Goal: Find specific page/section: Find specific page/section

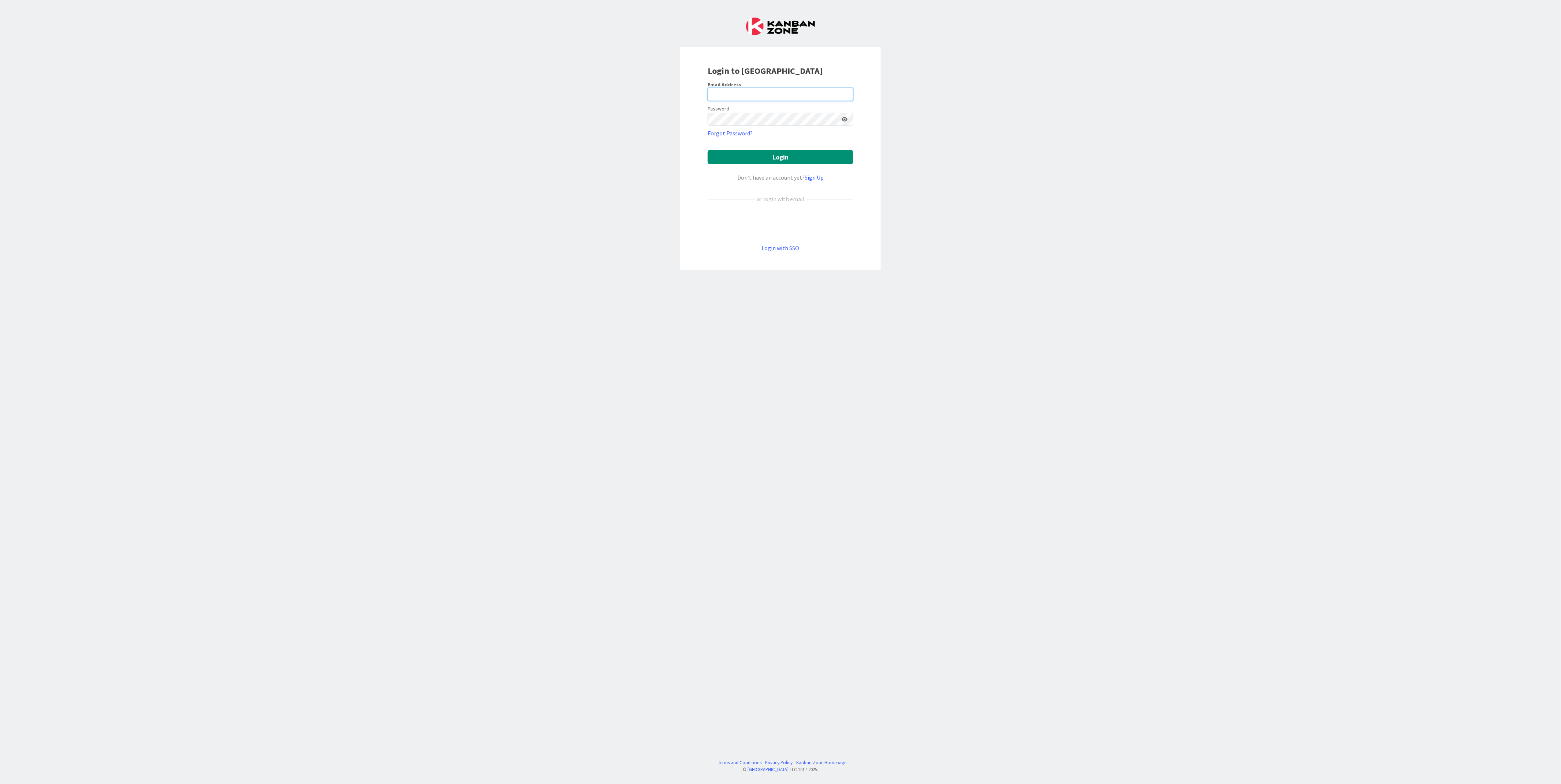
click at [761, 98] on input "email" at bounding box center [780, 95] width 145 height 13
type input "[EMAIL_ADDRESS][PERSON_NAME][DOMAIN_NAME]"
click at [757, 153] on button "Login" at bounding box center [780, 158] width 145 height 15
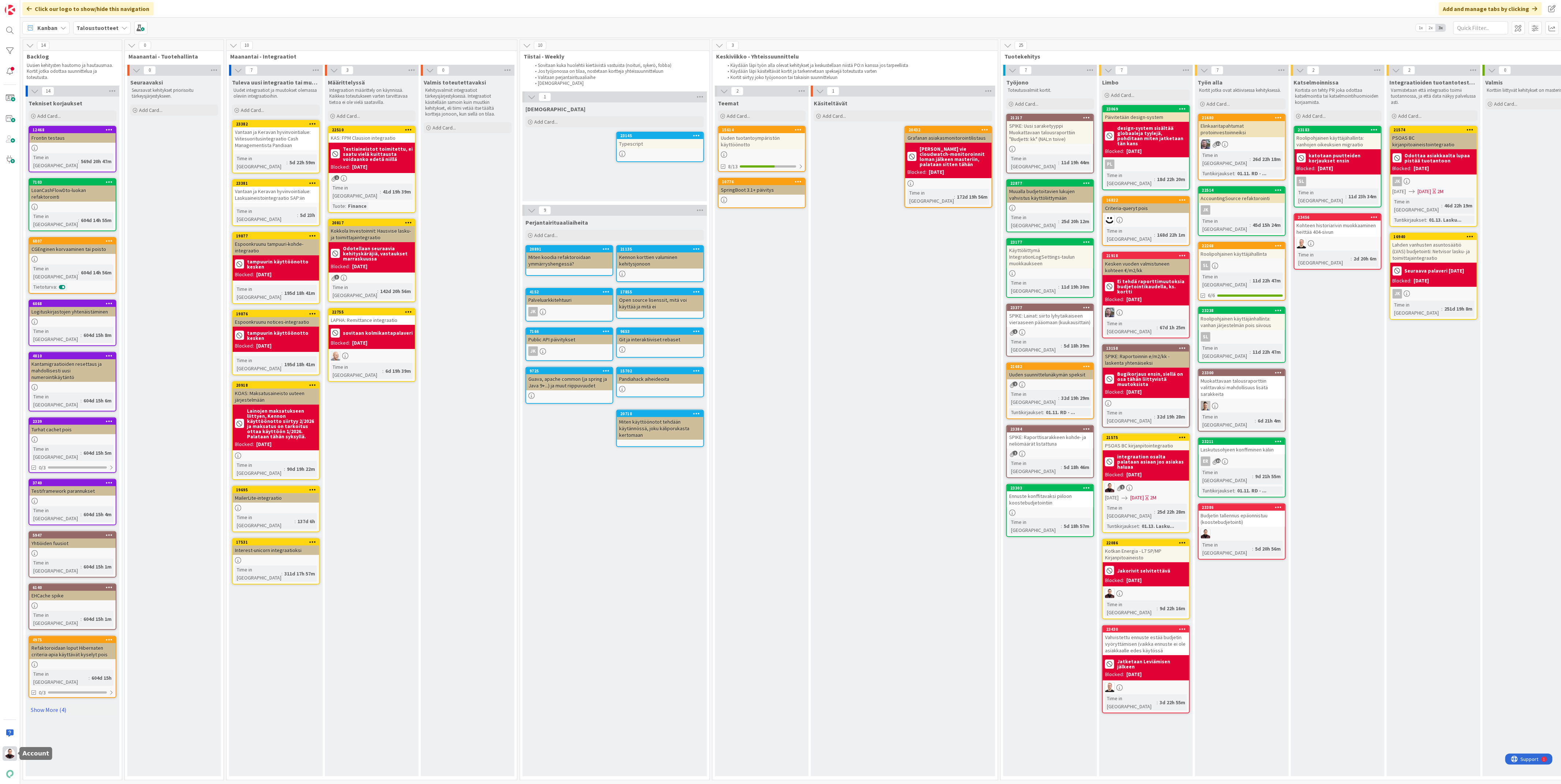
click at [12, 757] on img at bounding box center [10, 753] width 10 height 10
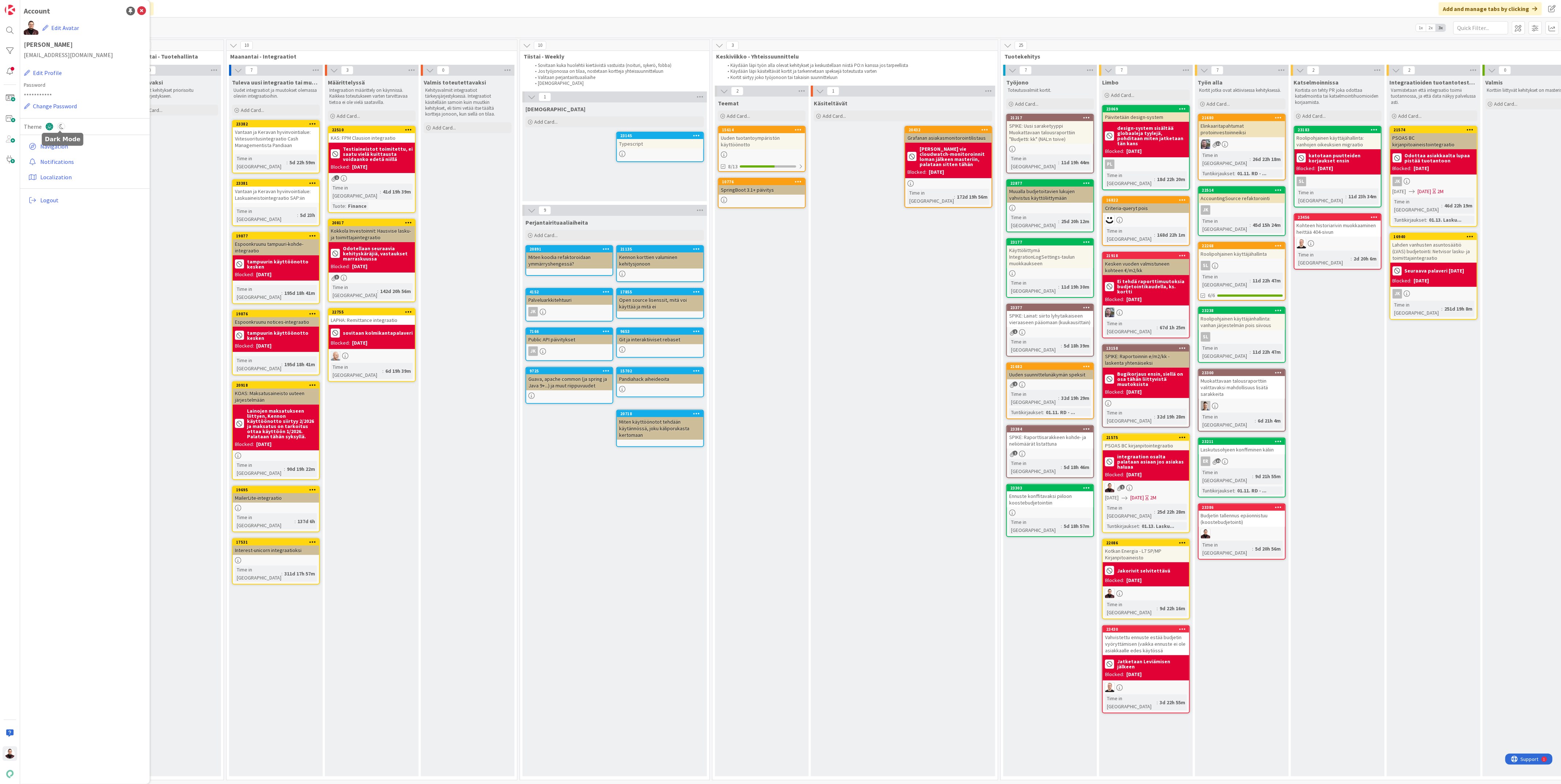
click at [58, 124] on icon at bounding box center [61, 126] width 8 height 8
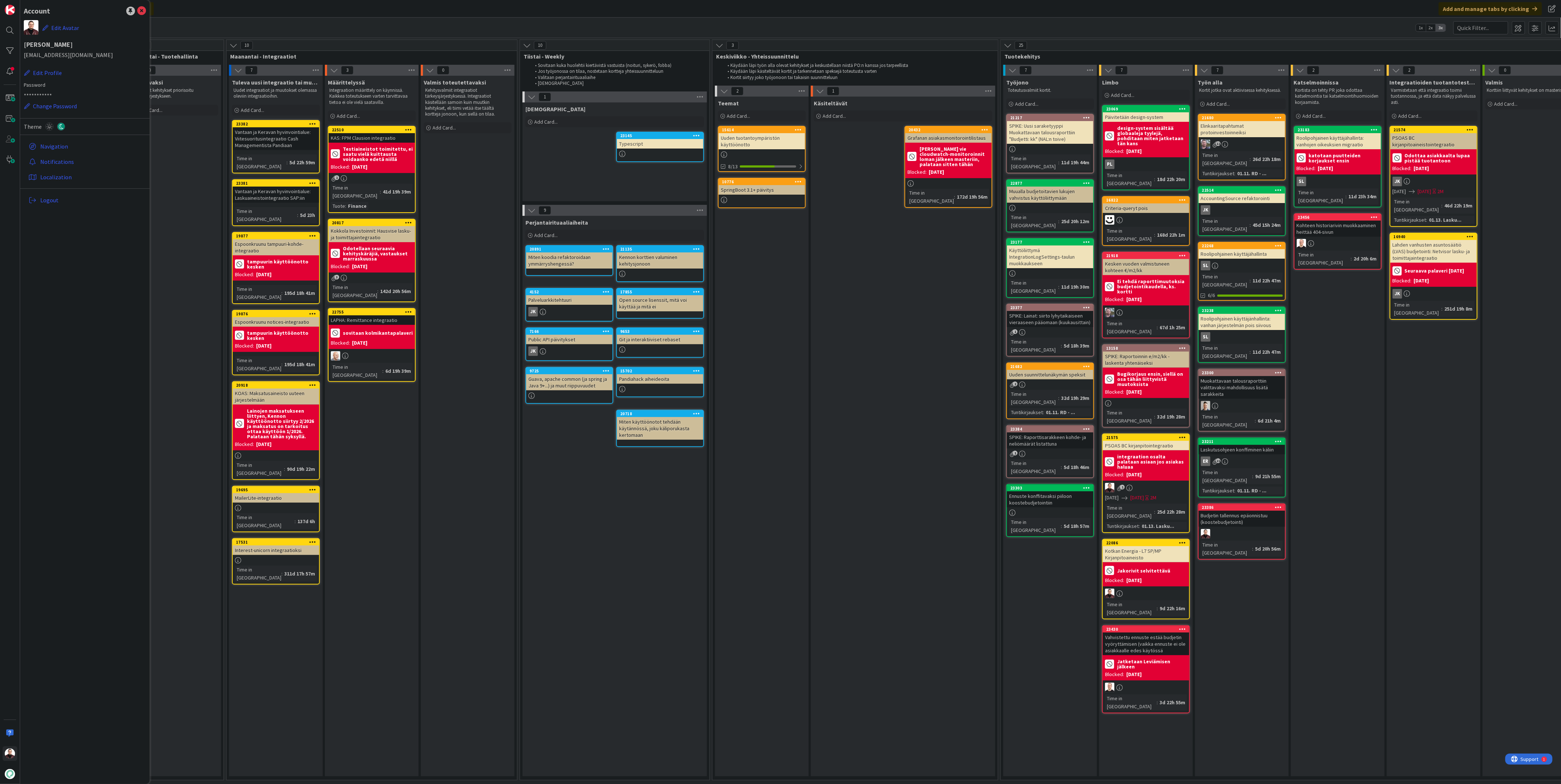
click at [185, 272] on div "Seuraavaksi Seuraavat kehitykset priorisoitu tärkeysjärjestykseen. Add Card..." at bounding box center [174, 426] width 94 height 700
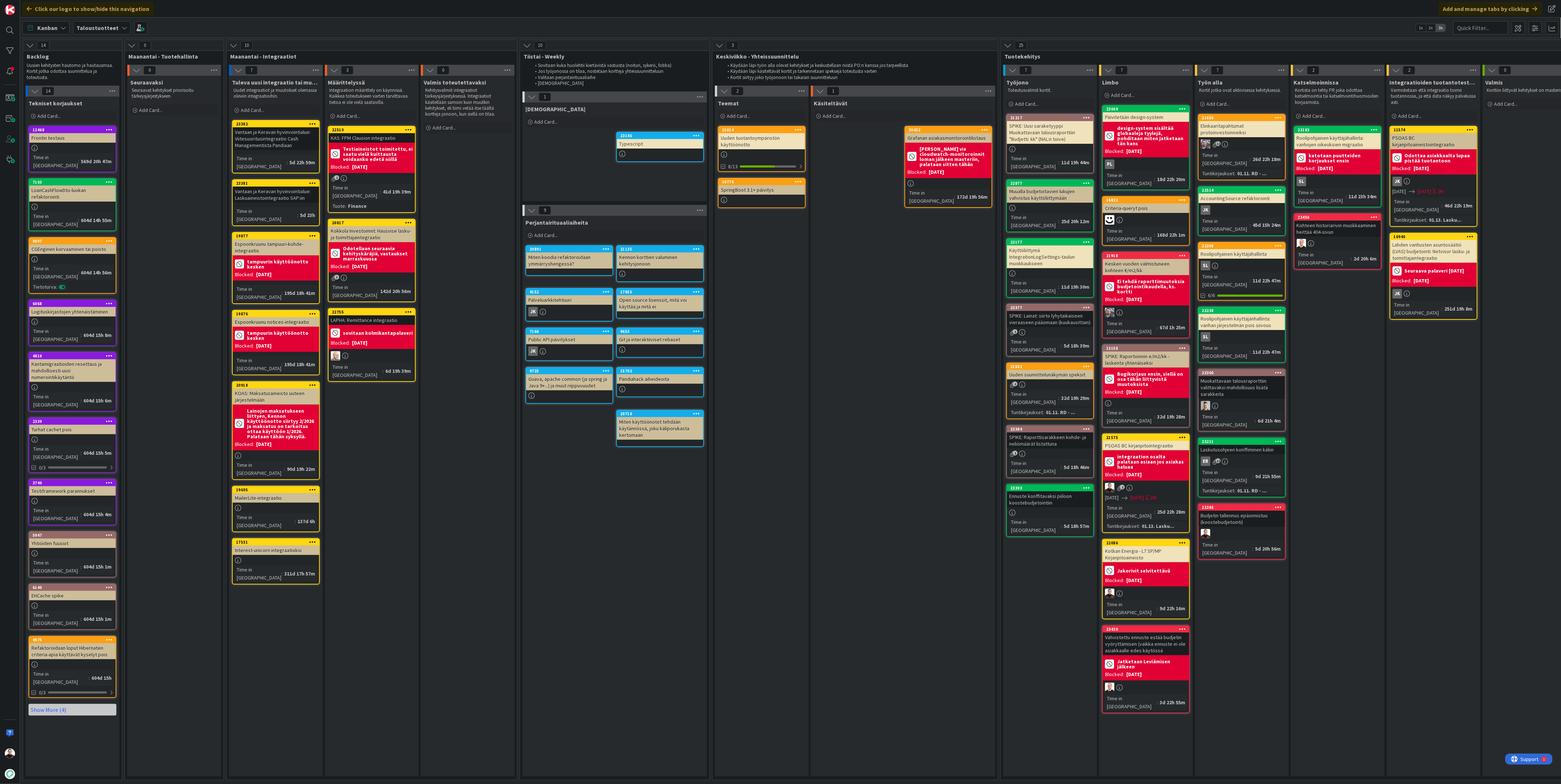
click at [265, 188] on div "Vantaan ja Keravan hyvinvointialue: Laskuaineistointegraatio SAP:iin" at bounding box center [276, 194] width 87 height 16
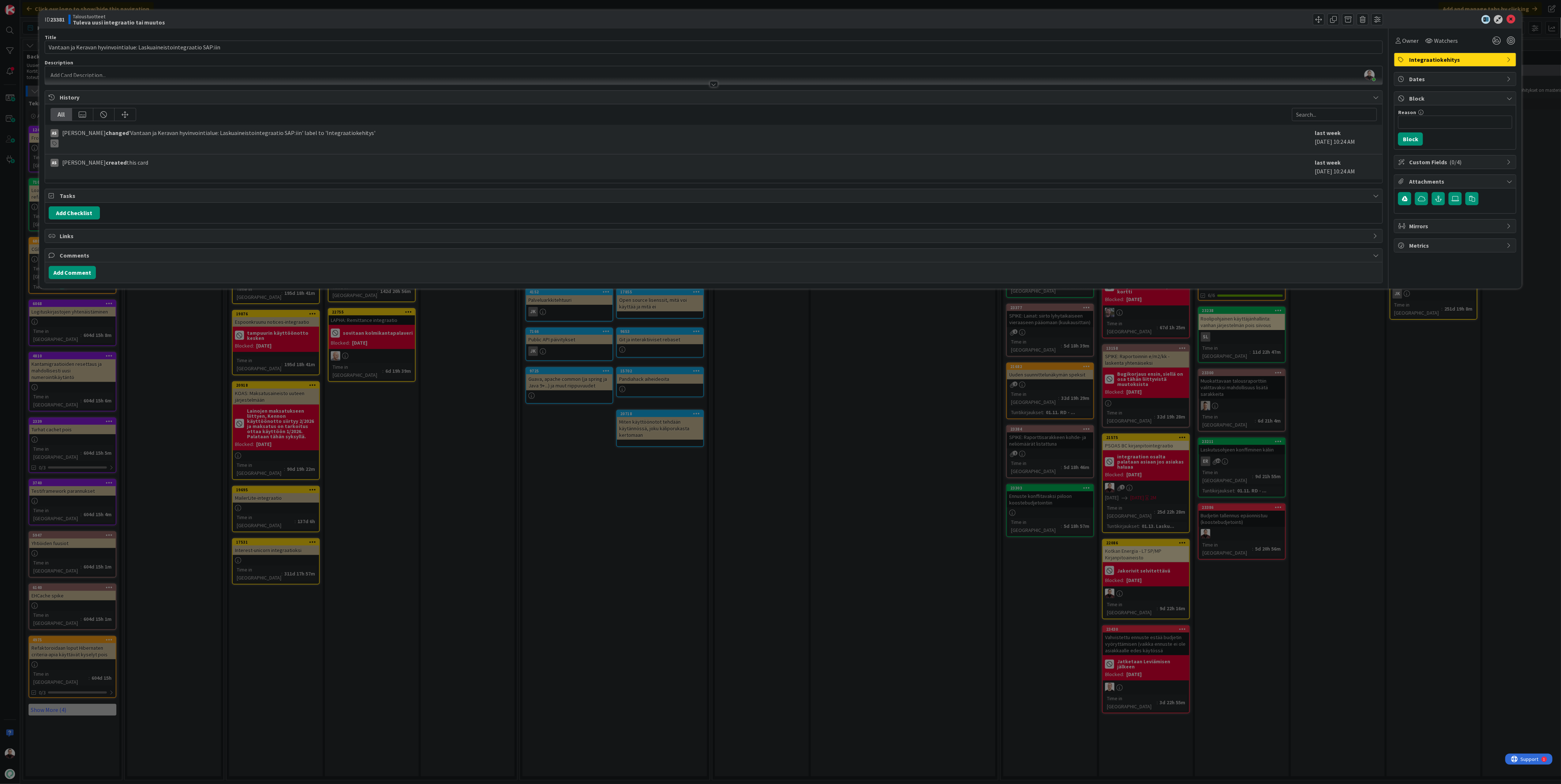
click at [422, 398] on div "ID 23381 Taloustuotteet Tuleva uusi integraatio tai muutos Title 68 / 128 Vanta…" at bounding box center [780, 392] width 1561 height 784
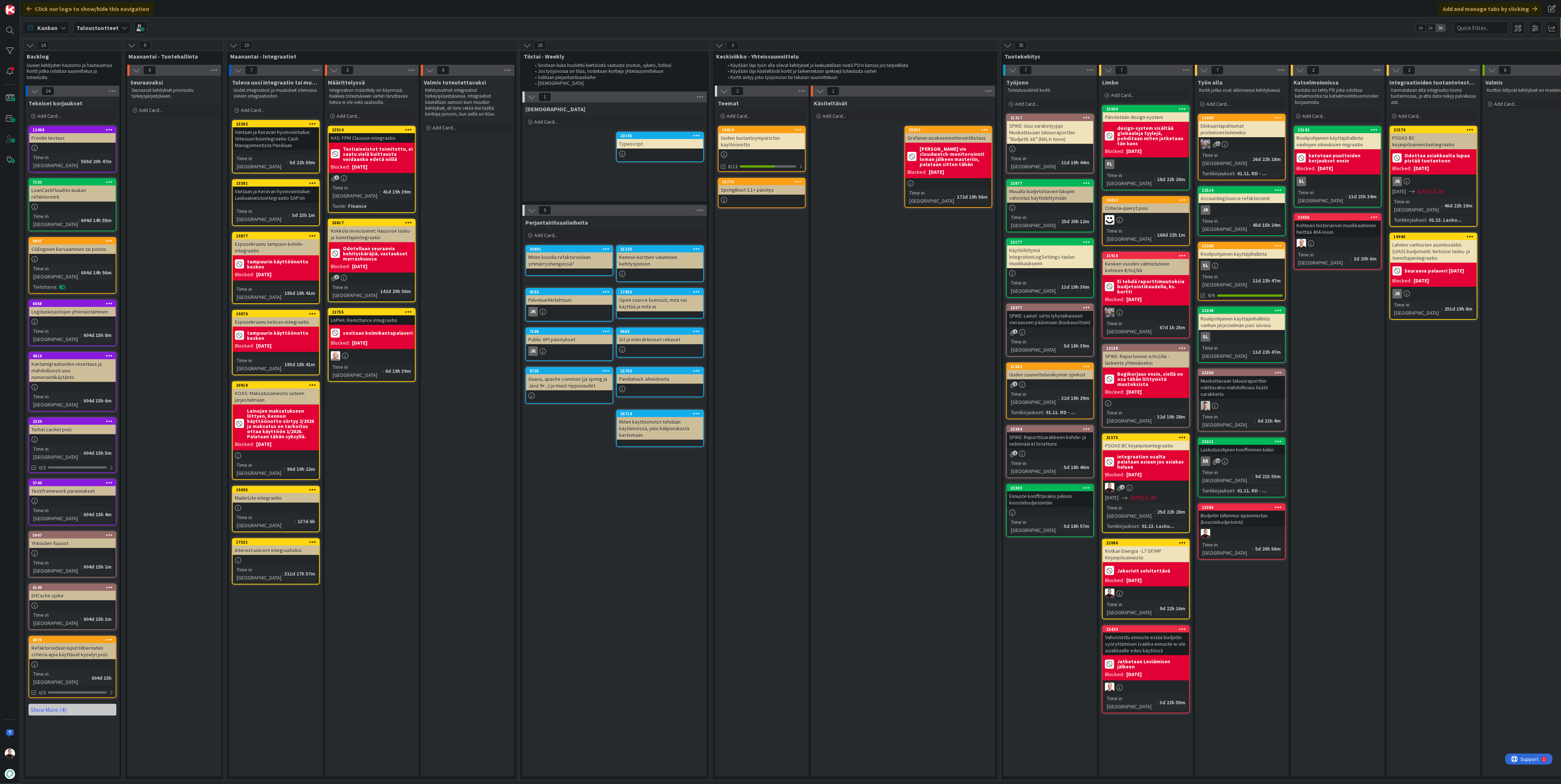
click at [268, 139] on div "Vantaan ja Keravan hyvinvointialue: Viitesuoritusintegraatio Cash Managementist…" at bounding box center [276, 138] width 87 height 22
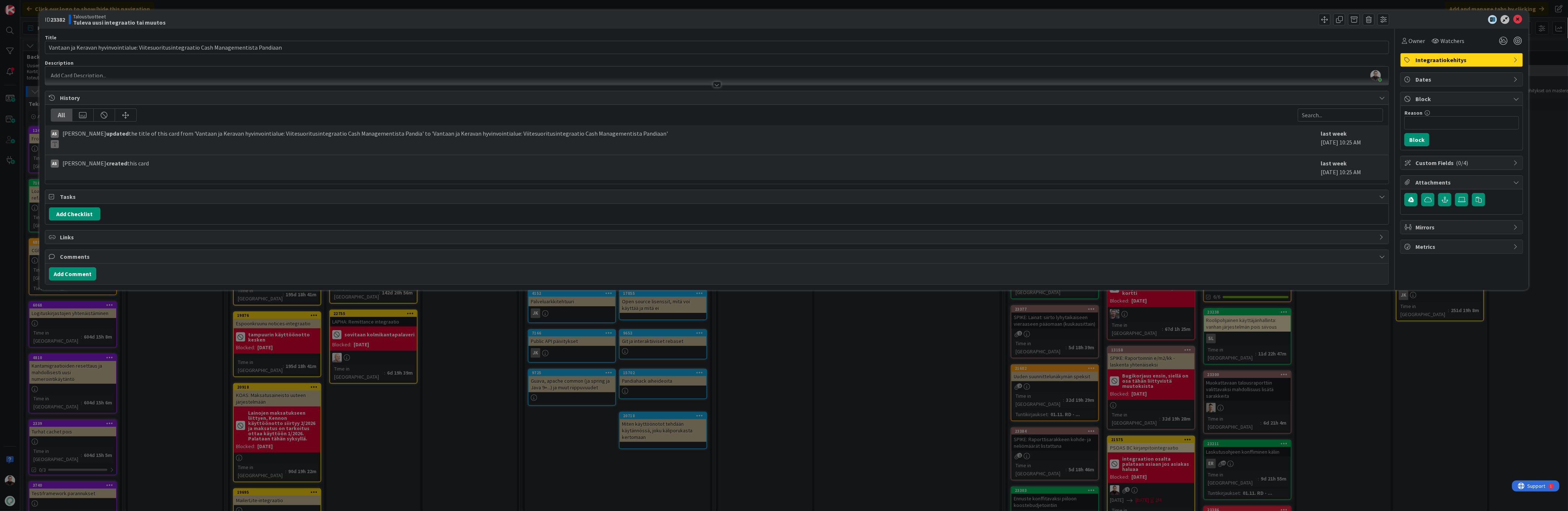
click at [873, 336] on div "ID 23382 Taloustuotteet Tuleva uusi integraatio tai muutos Title 89 / 128 Vanta…" at bounding box center [784, 255] width 1568 height 511
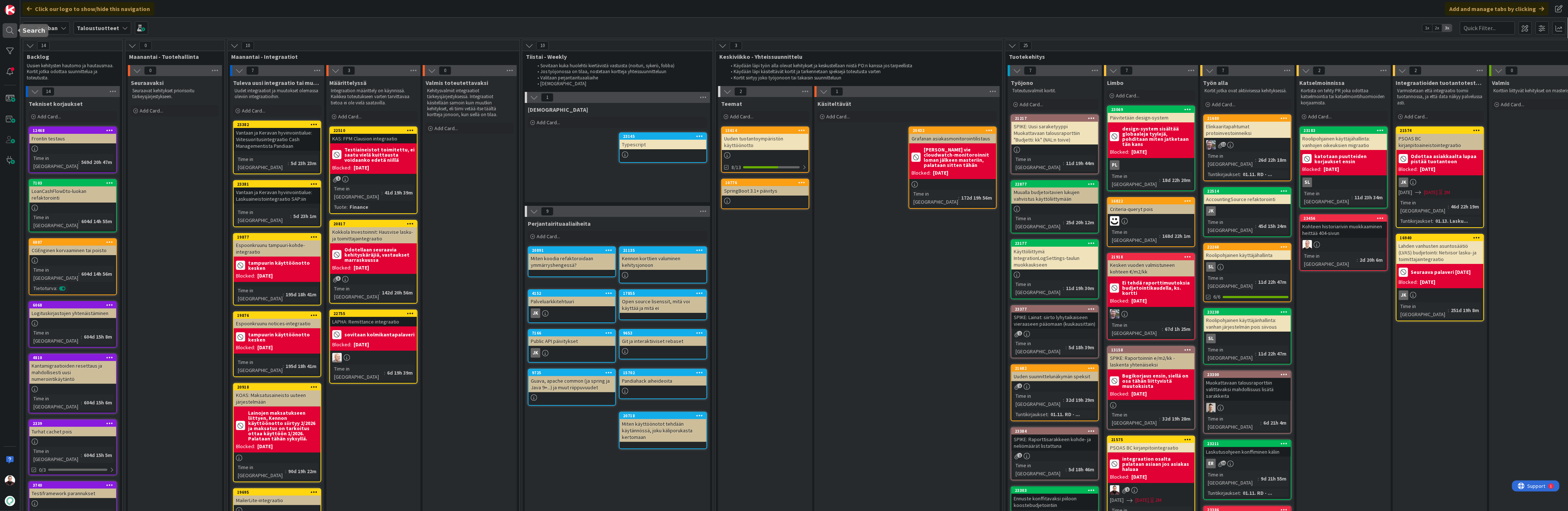
click at [12, 32] on div at bounding box center [10, 30] width 15 height 15
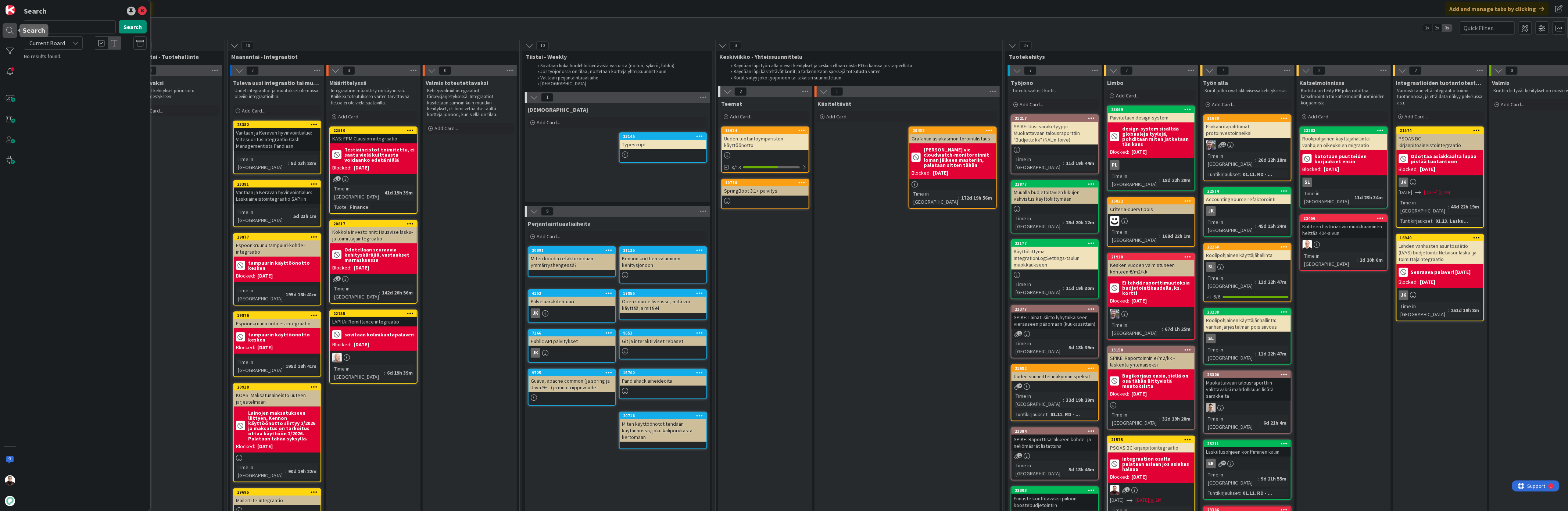
type input "keusote"
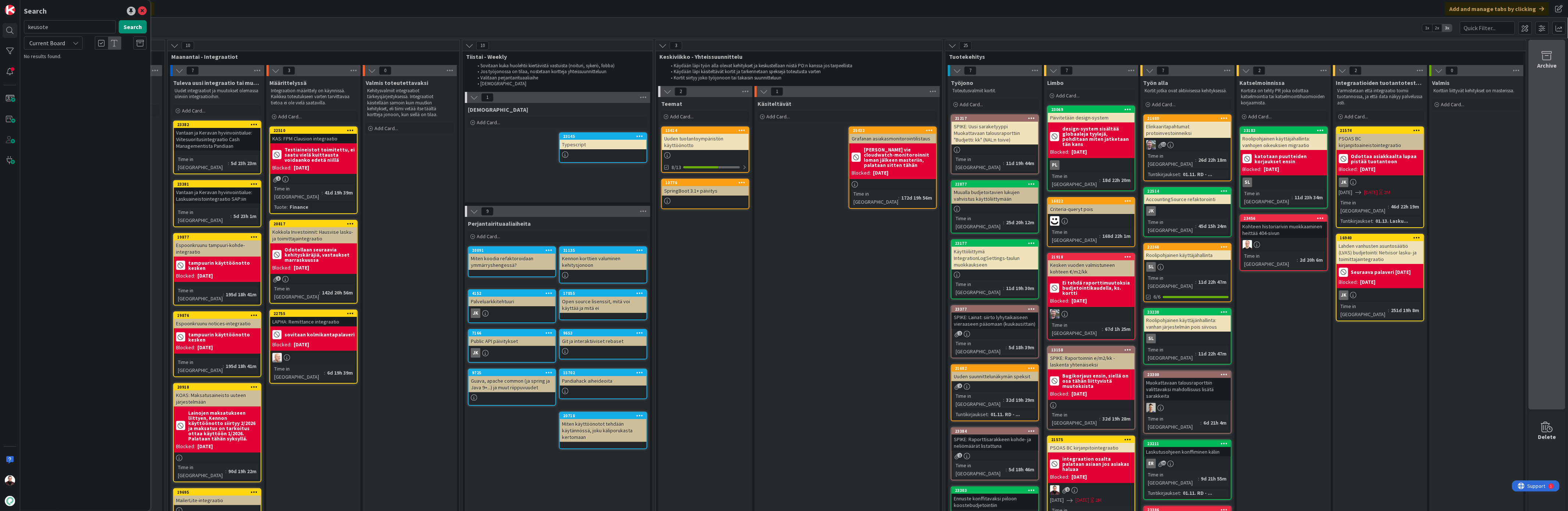
click at [1538, 177] on div "Archive" at bounding box center [1547, 224] width 37 height 370
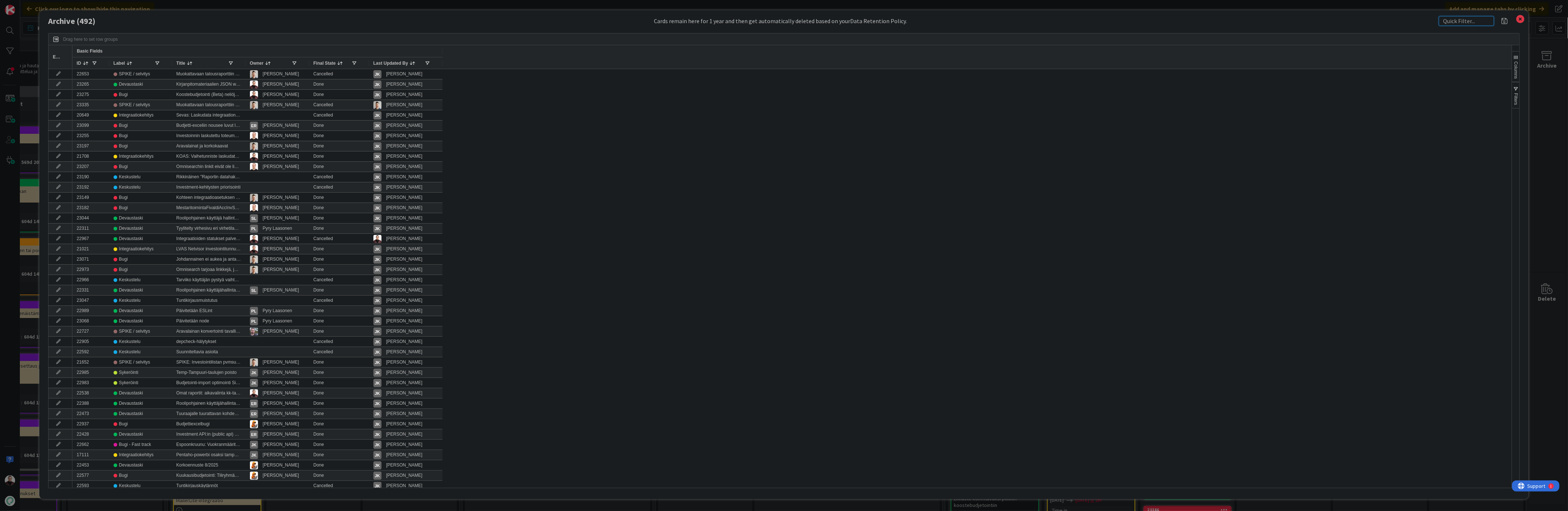
click at [1473, 23] on input "text" at bounding box center [1466, 21] width 55 height 10
type input "keusote"
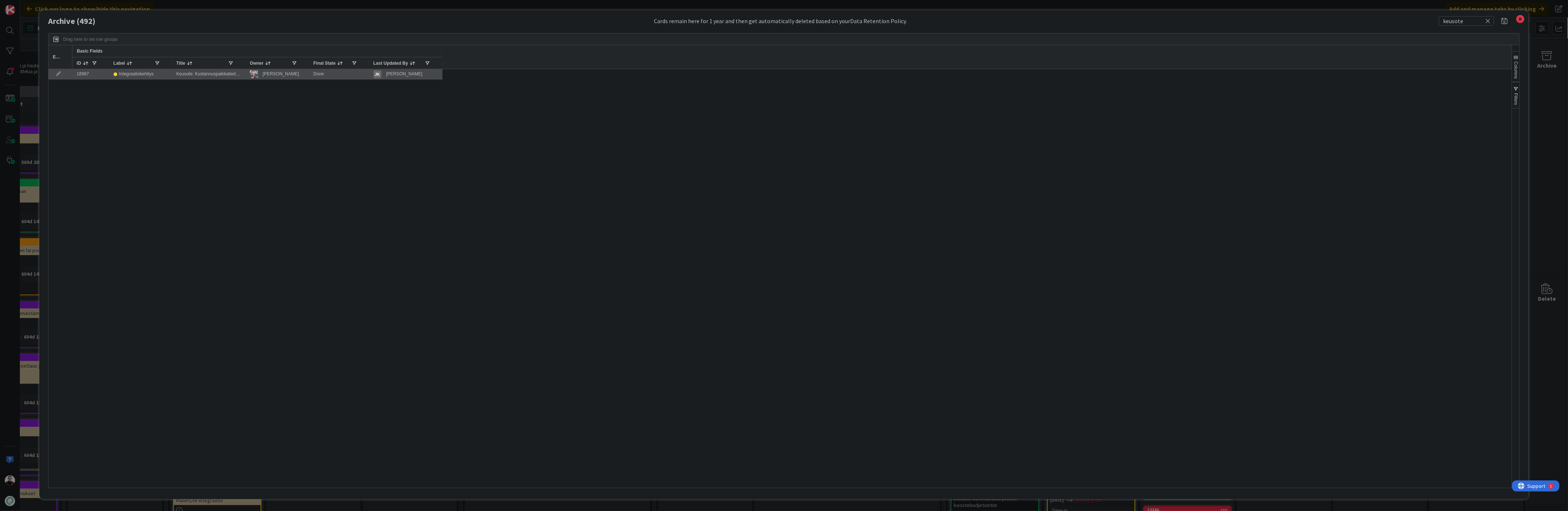
click at [197, 74] on div "Keusote: Kustannuspaikkatiedon muutos" at bounding box center [209, 74] width 74 height 10
click at [93, 73] on div "18967" at bounding box center [91, 74] width 37 height 10
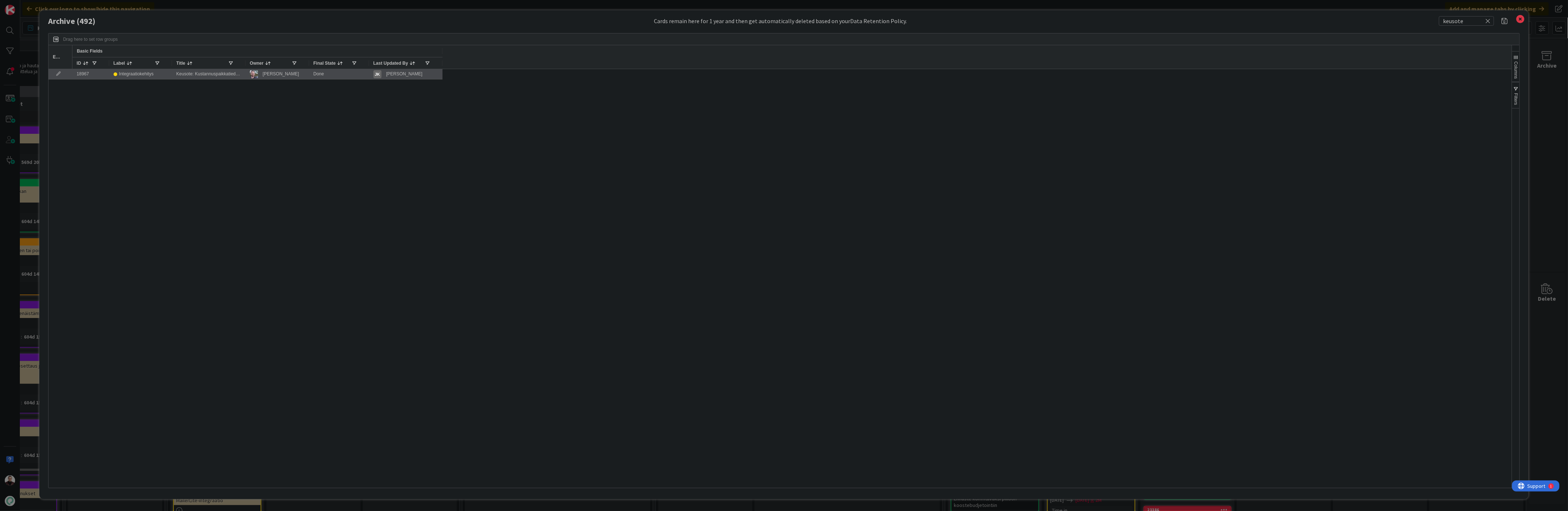
click at [133, 74] on div "Integraatiokehitys" at bounding box center [136, 74] width 35 height 9
click at [60, 73] on icon at bounding box center [58, 74] width 11 height 4
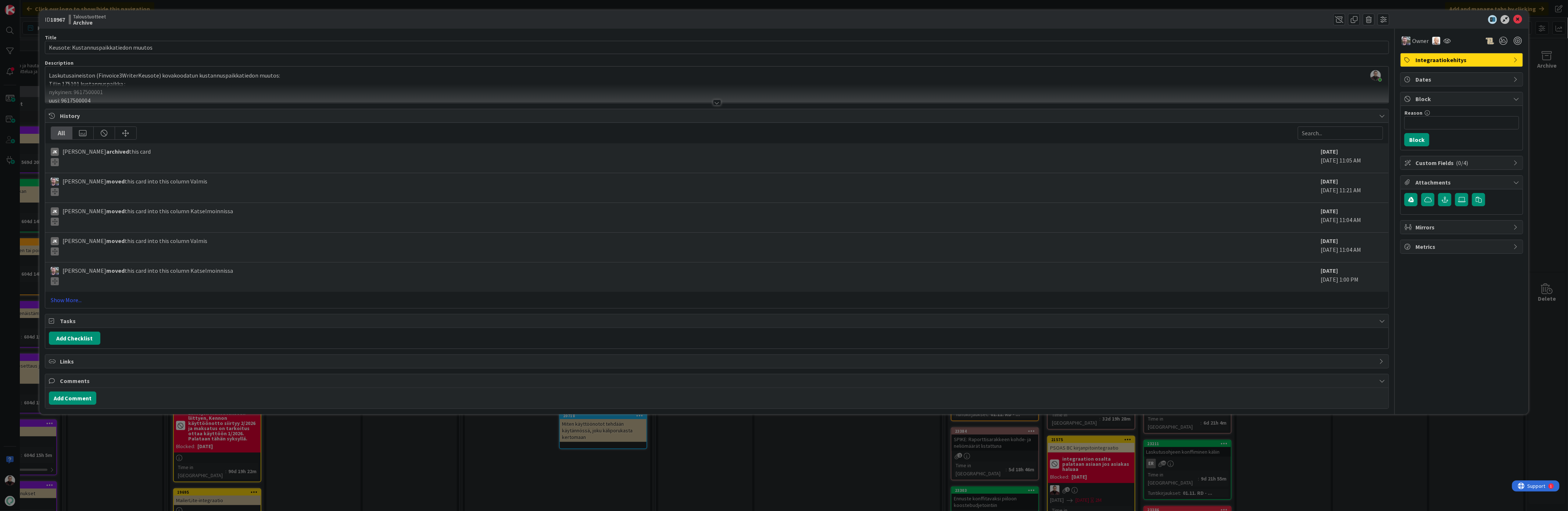
click at [11, 139] on div "ID 18967 Taloustuotteet Archive Title 37 / 128 Keusote: Kustannuspaikkatiedon m…" at bounding box center [784, 255] width 1568 height 511
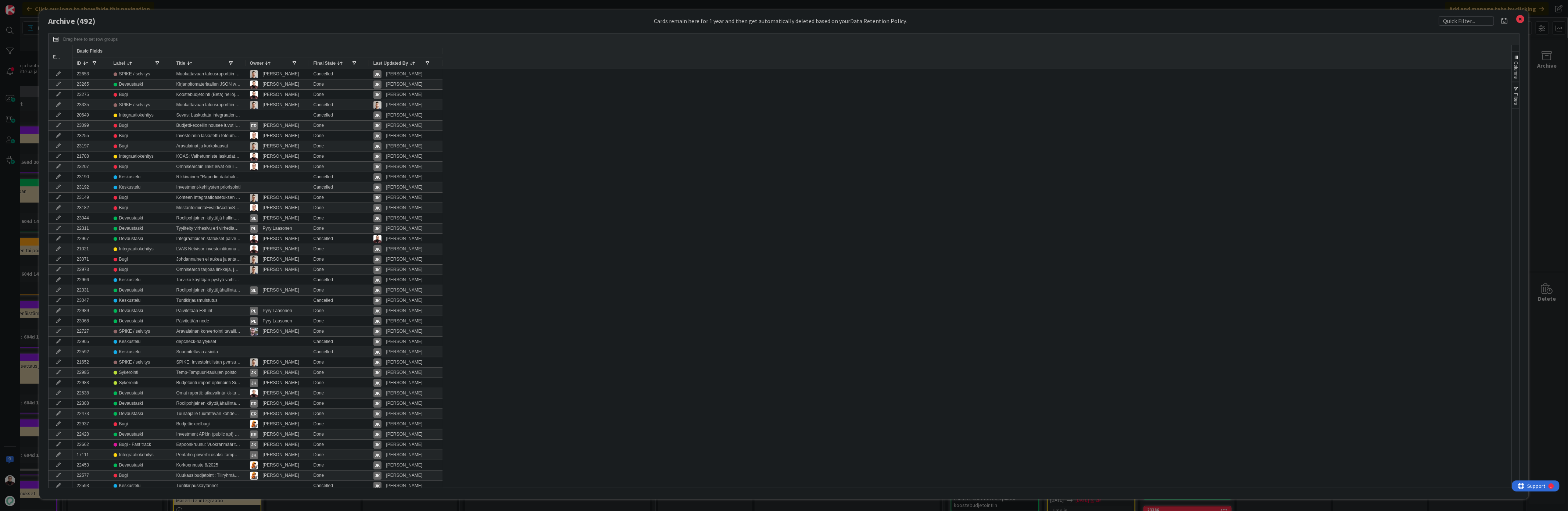
click at [9, 60] on div "Archive ( 492 ) Cards remain here for 1 year and then get automatically deleted…" at bounding box center [784, 255] width 1568 height 511
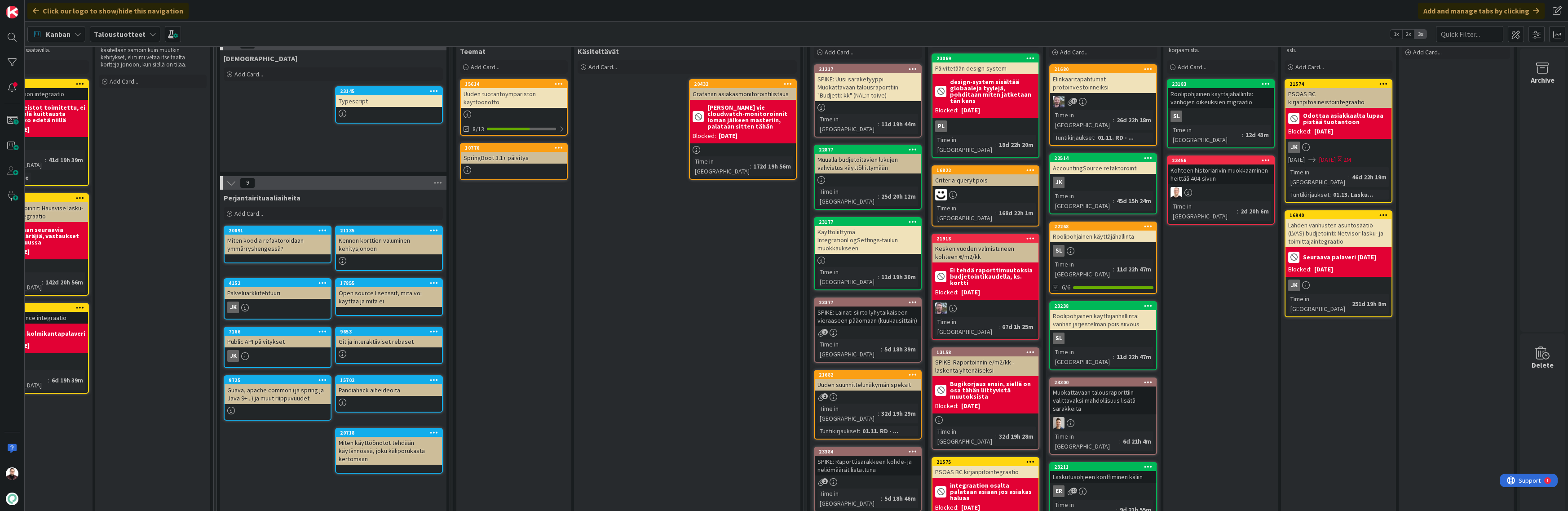
scroll to position [77, 427]
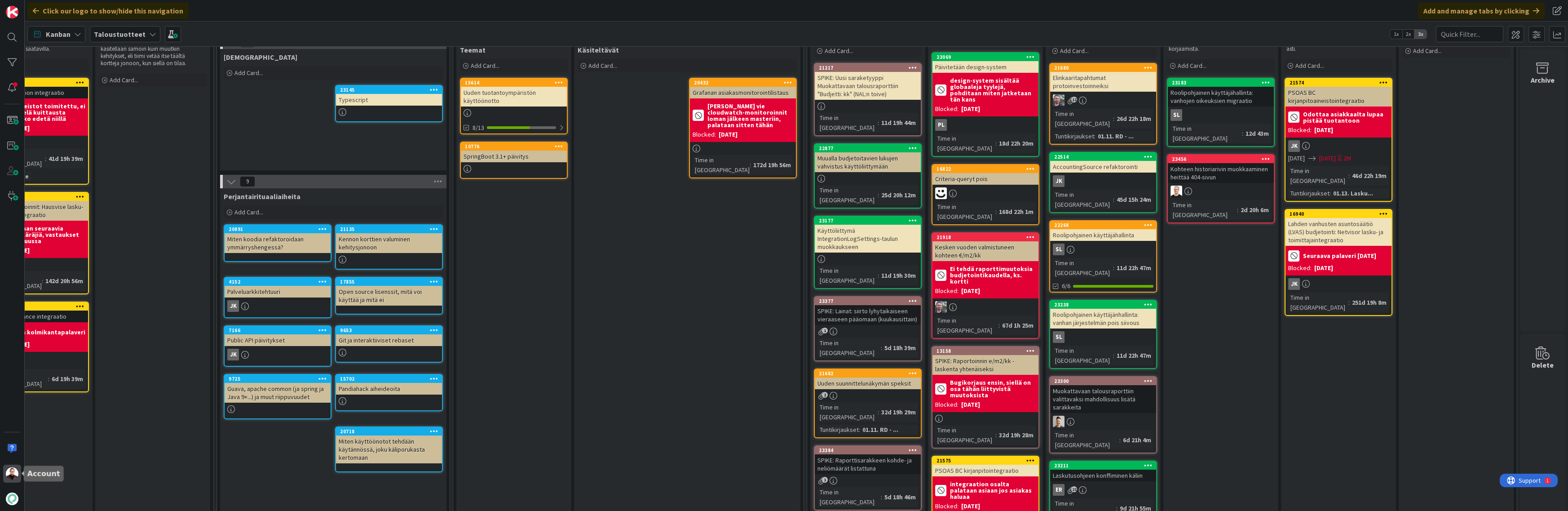
click at [13, 470] on img at bounding box center [12, 473] width 13 height 13
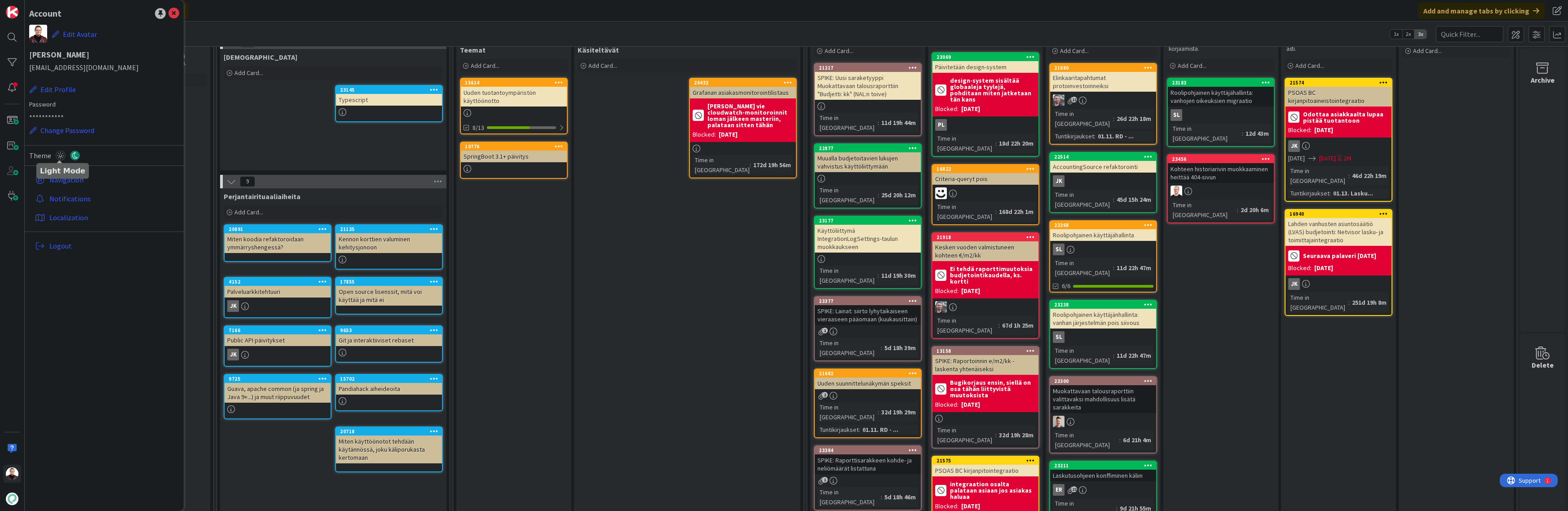
click at [57, 153] on icon at bounding box center [60, 155] width 10 height 10
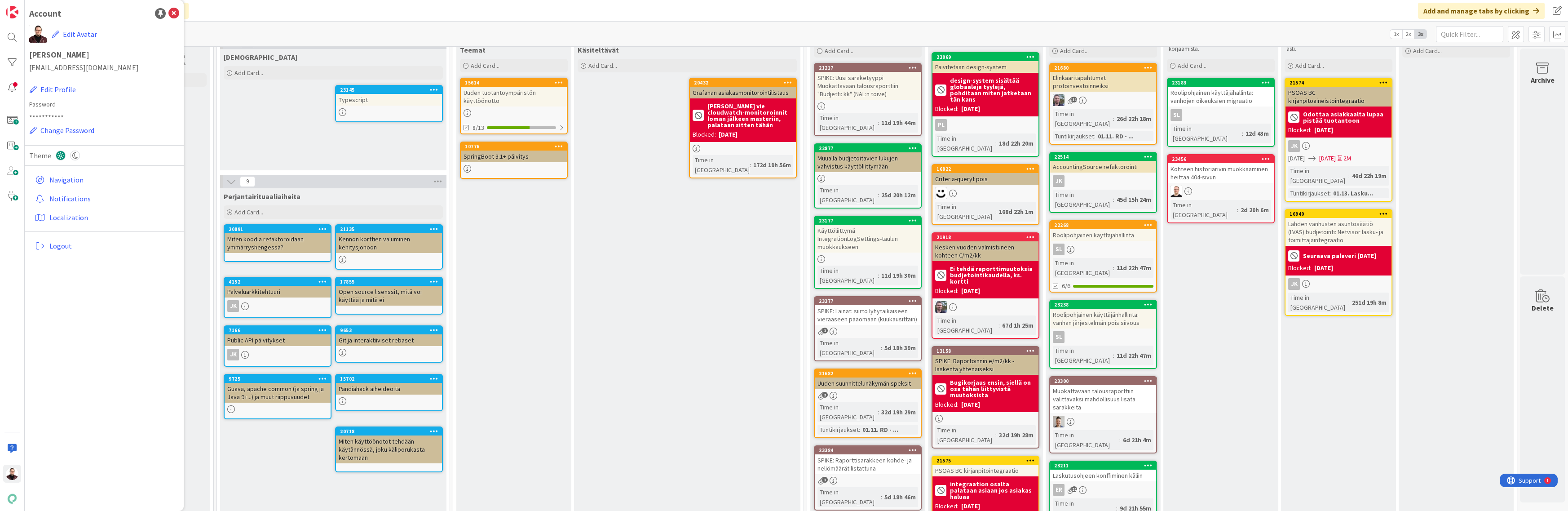
click at [586, 382] on div "Käsiteltävät Add Card... 20432 Grafanan asiakasmonitorointilistaus Janne vie cl…" at bounding box center [687, 425] width 226 height 767
